Goal: Task Accomplishment & Management: Use online tool/utility

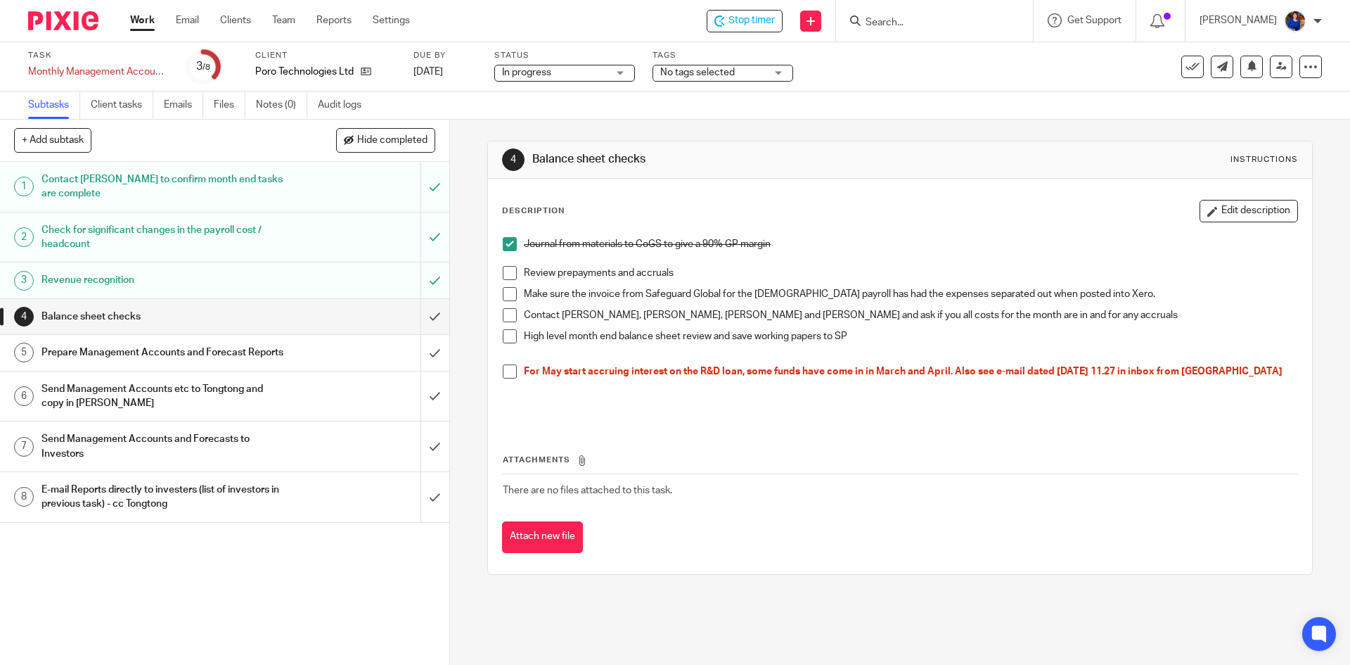
click at [503, 277] on span at bounding box center [510, 273] width 14 height 14
drag, startPoint x: 506, startPoint y: 290, endPoint x: 511, endPoint y: 307, distance: 17.8
click at [506, 290] on span at bounding box center [510, 294] width 14 height 14
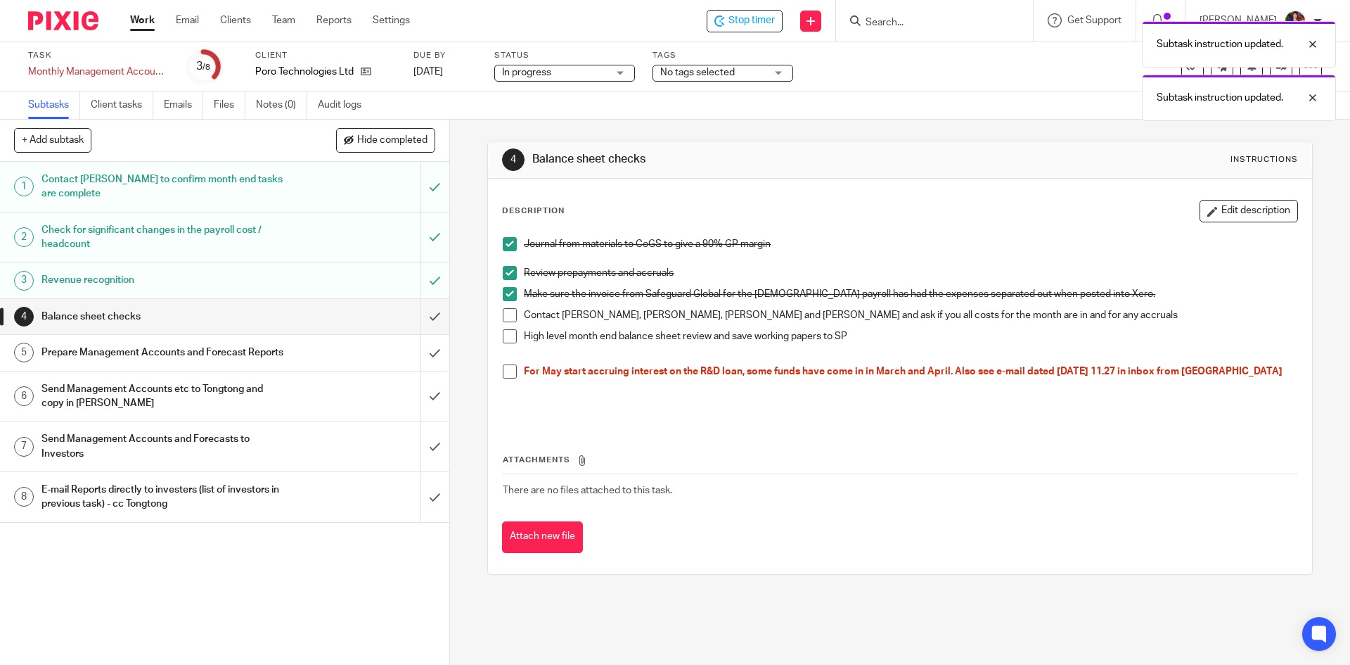
click at [505, 313] on span at bounding box center [510, 315] width 14 height 14
drag, startPoint x: 507, startPoint y: 335, endPoint x: 514, endPoint y: 338, distance: 7.3
click at [508, 335] on span at bounding box center [510, 336] width 14 height 14
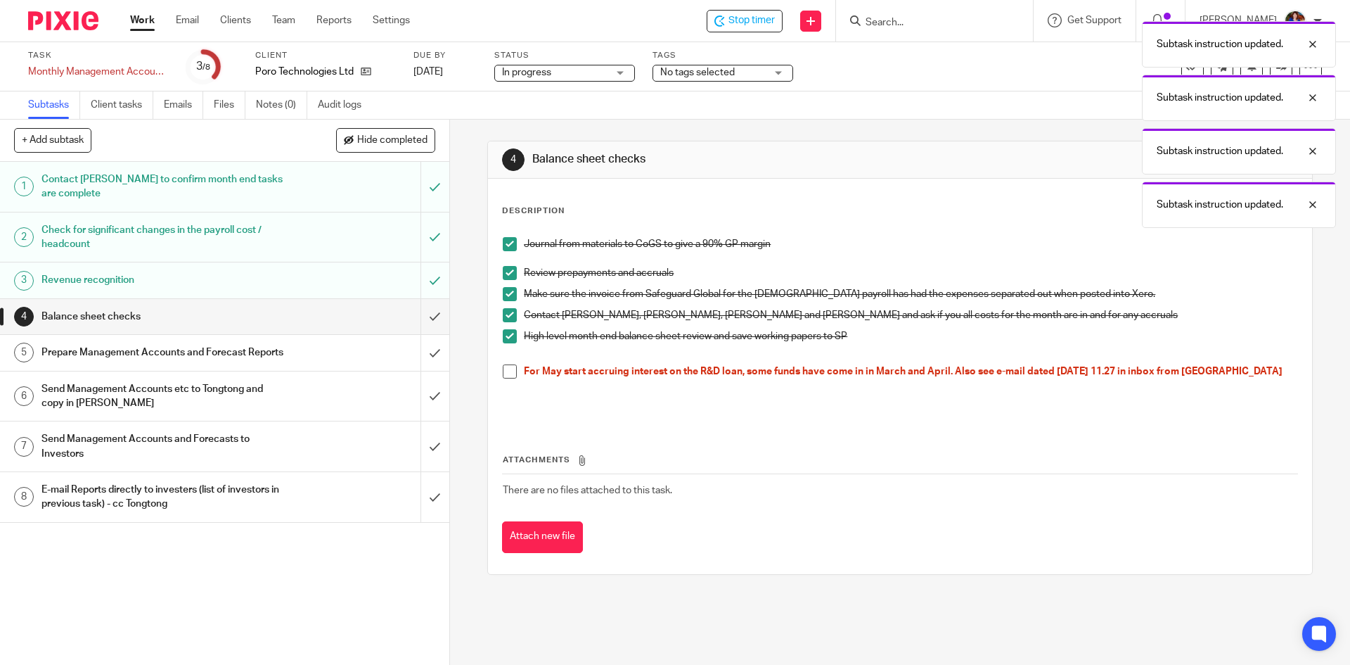
click at [504, 371] on span at bounding box center [510, 371] width 14 height 14
click at [419, 316] on input "submit" at bounding box center [224, 316] width 449 height 35
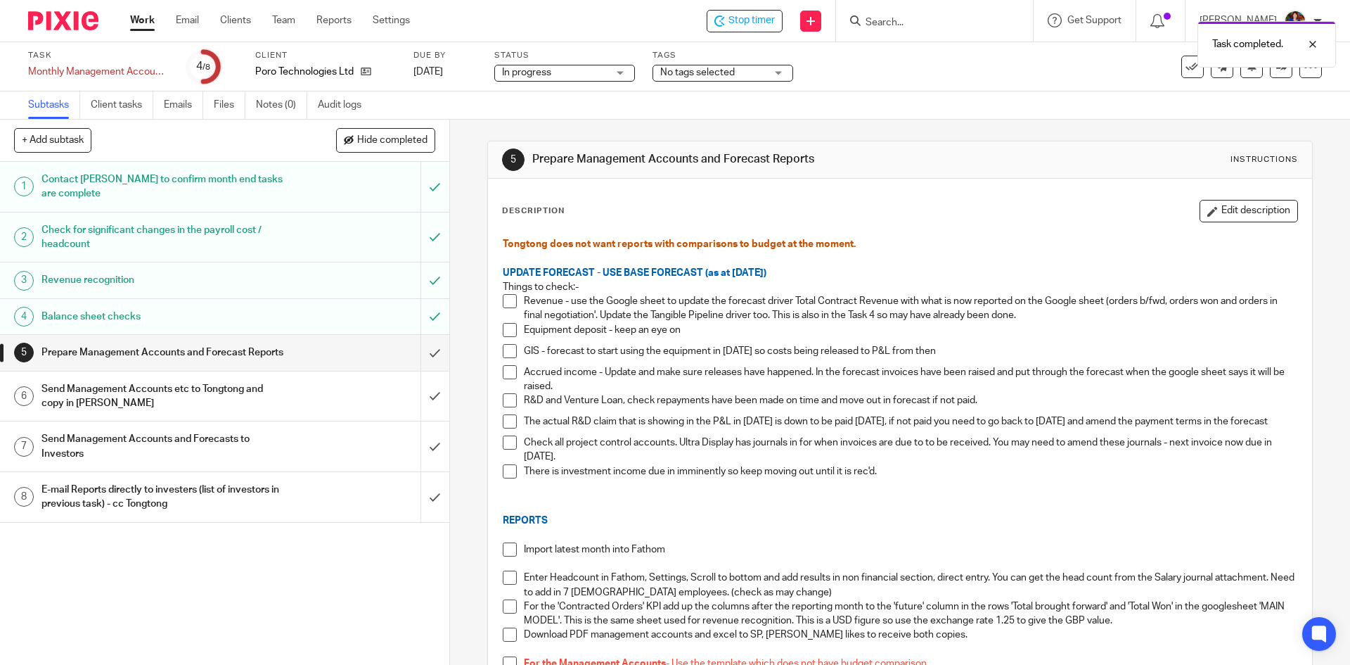
click at [745, 18] on div "Task completed." at bounding box center [1005, 40] width 661 height 53
